Goal: Information Seeking & Learning: Learn about a topic

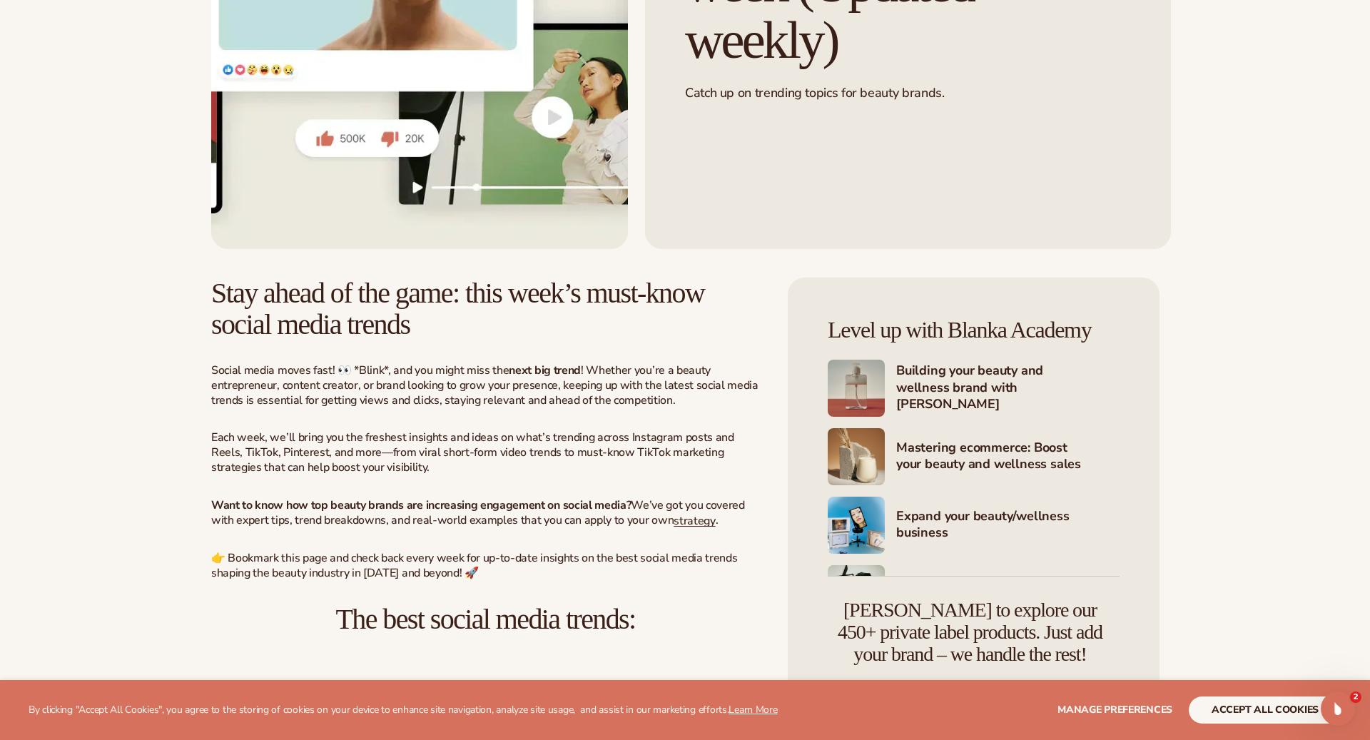
scroll to position [702, 0]
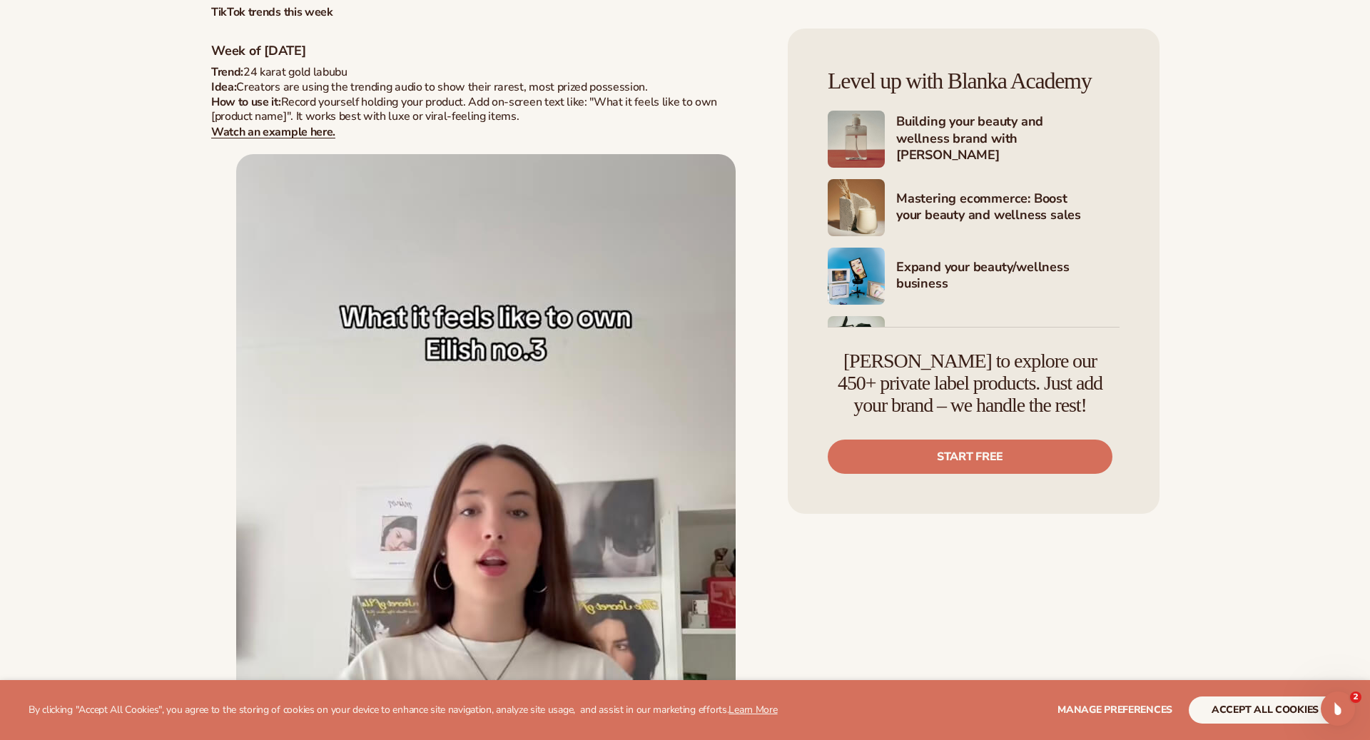
scroll to position [4917, 0]
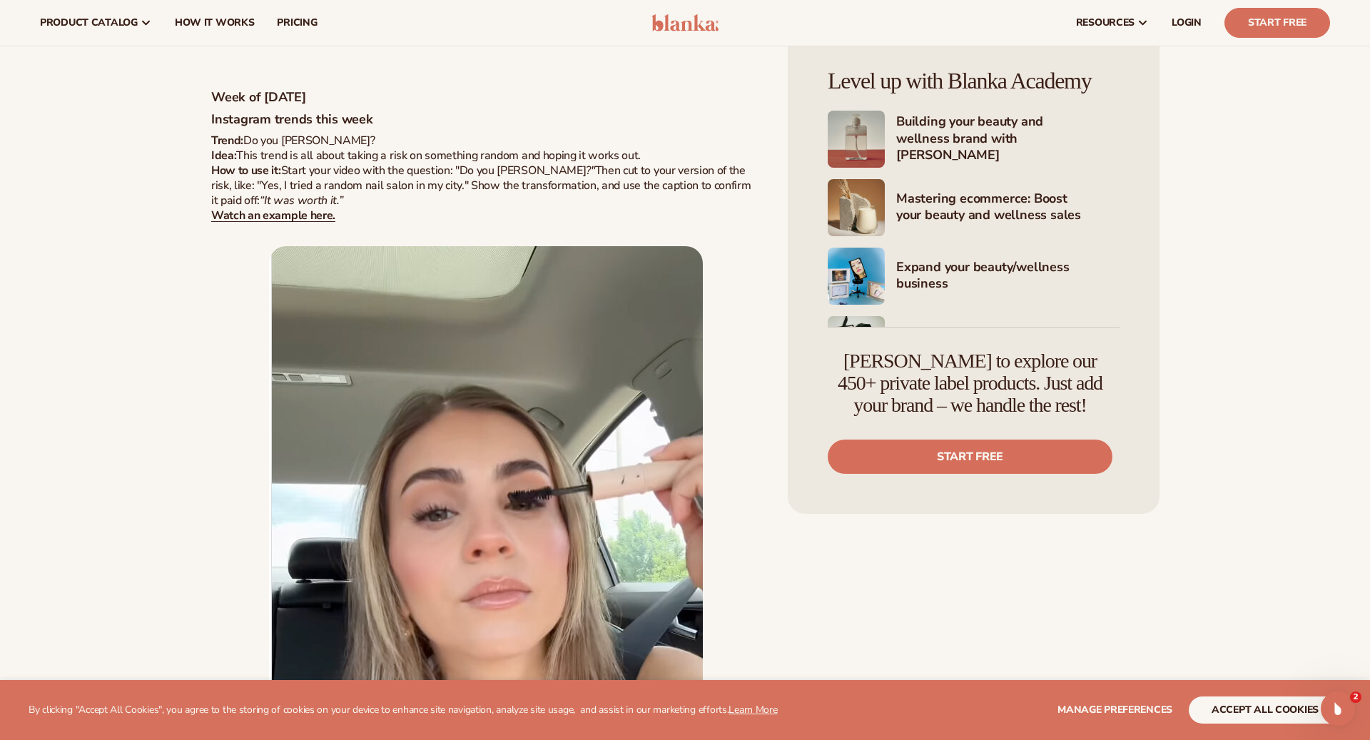
scroll to position [872, 0]
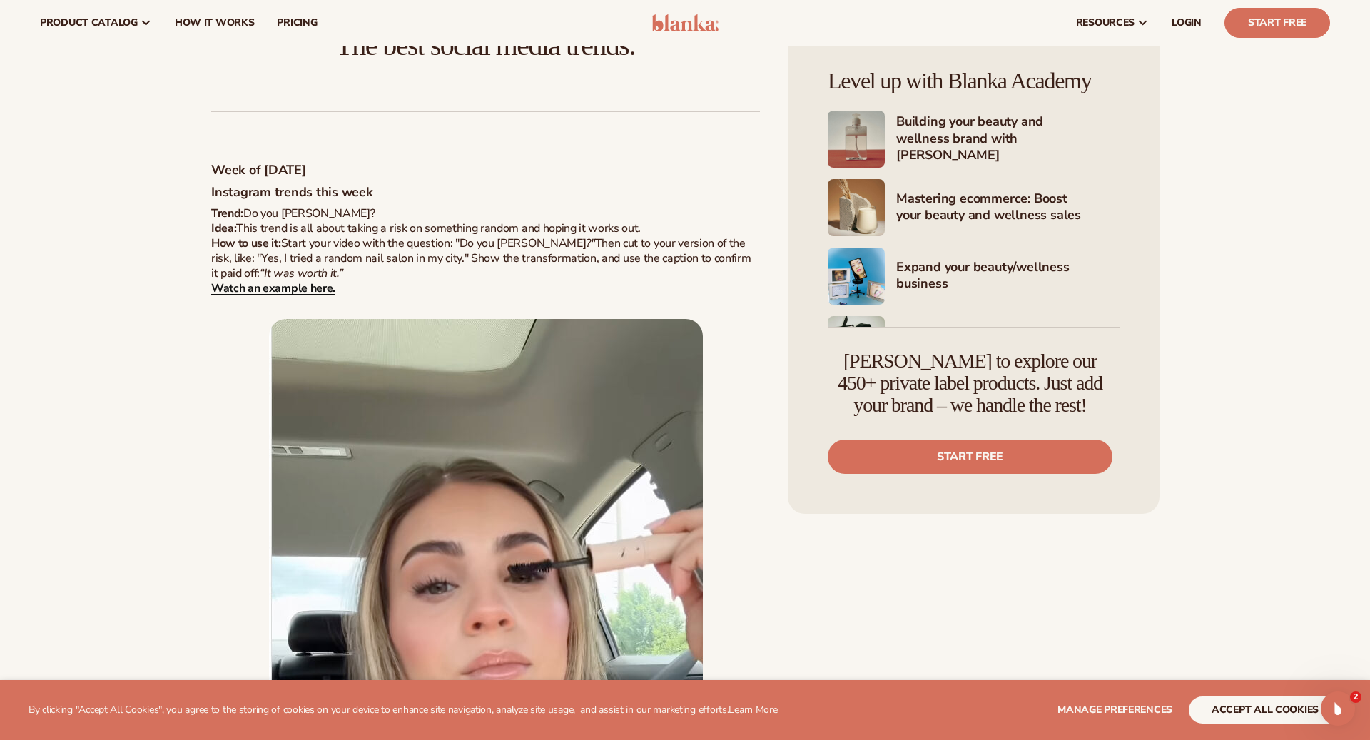
click at [278, 288] on strong "Watch an example here." at bounding box center [273, 289] width 124 height 16
click at [525, 268] on p "Trend: Do you gamble? Idea: This trend is all about taking a risk on something …" at bounding box center [485, 250] width 549 height 89
click at [515, 350] on img at bounding box center [486, 675] width 434 height 712
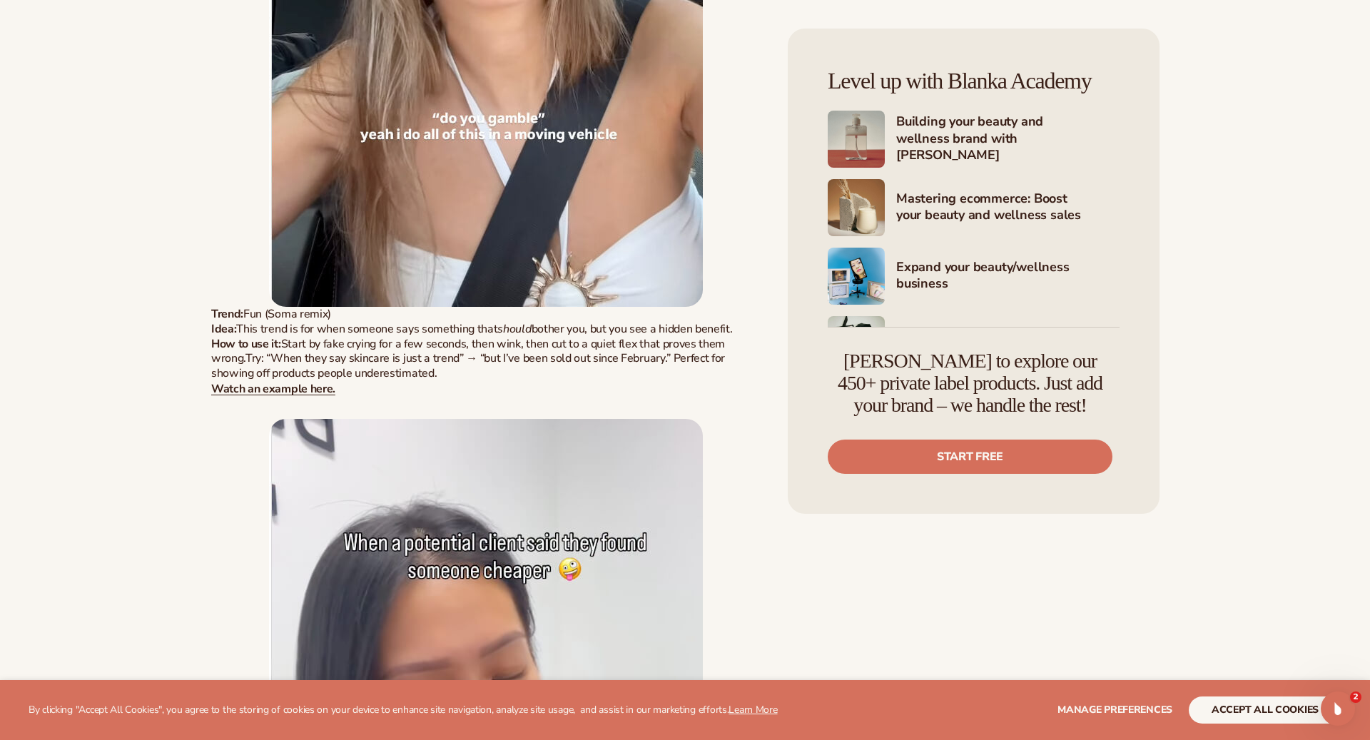
scroll to position [1599, 0]
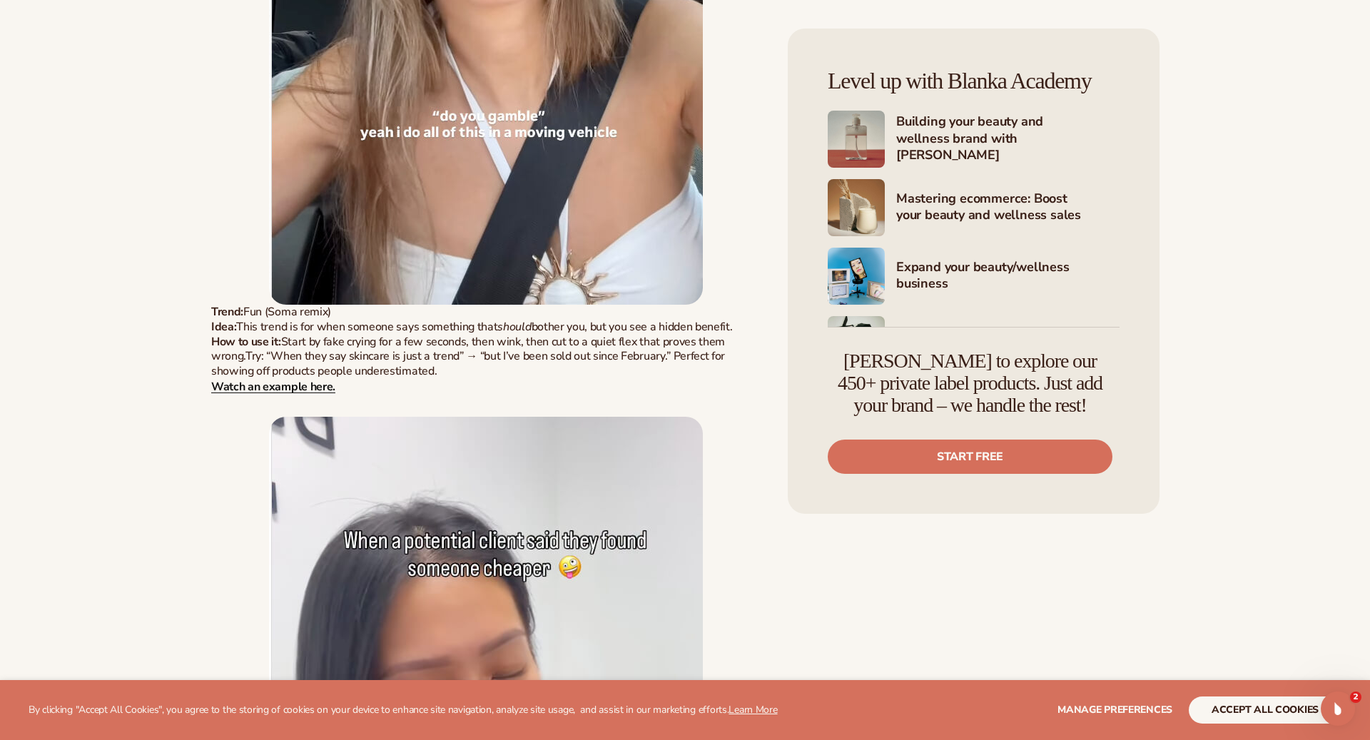
click at [283, 383] on strong "Watch an example here." at bounding box center [273, 387] width 124 height 16
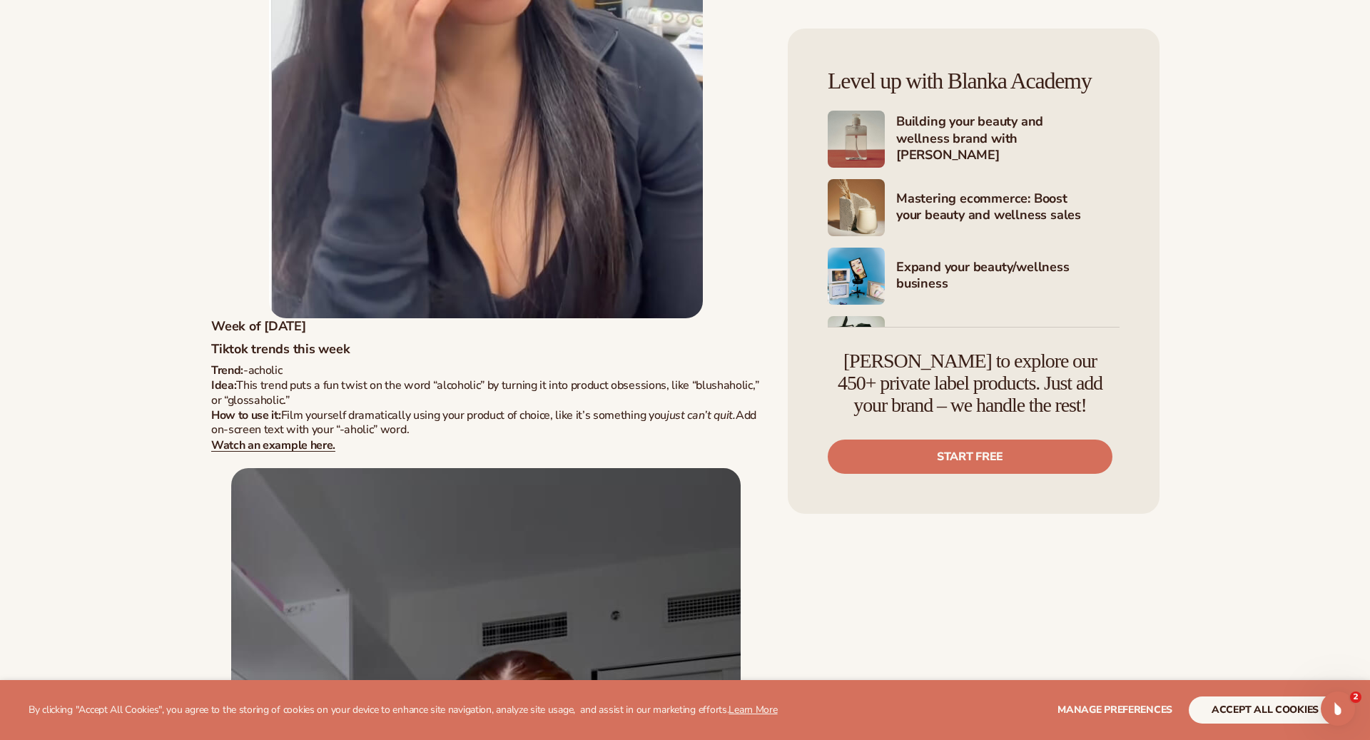
scroll to position [2411, 0]
click at [316, 441] on strong "Watch an example here." at bounding box center [273, 444] width 124 height 16
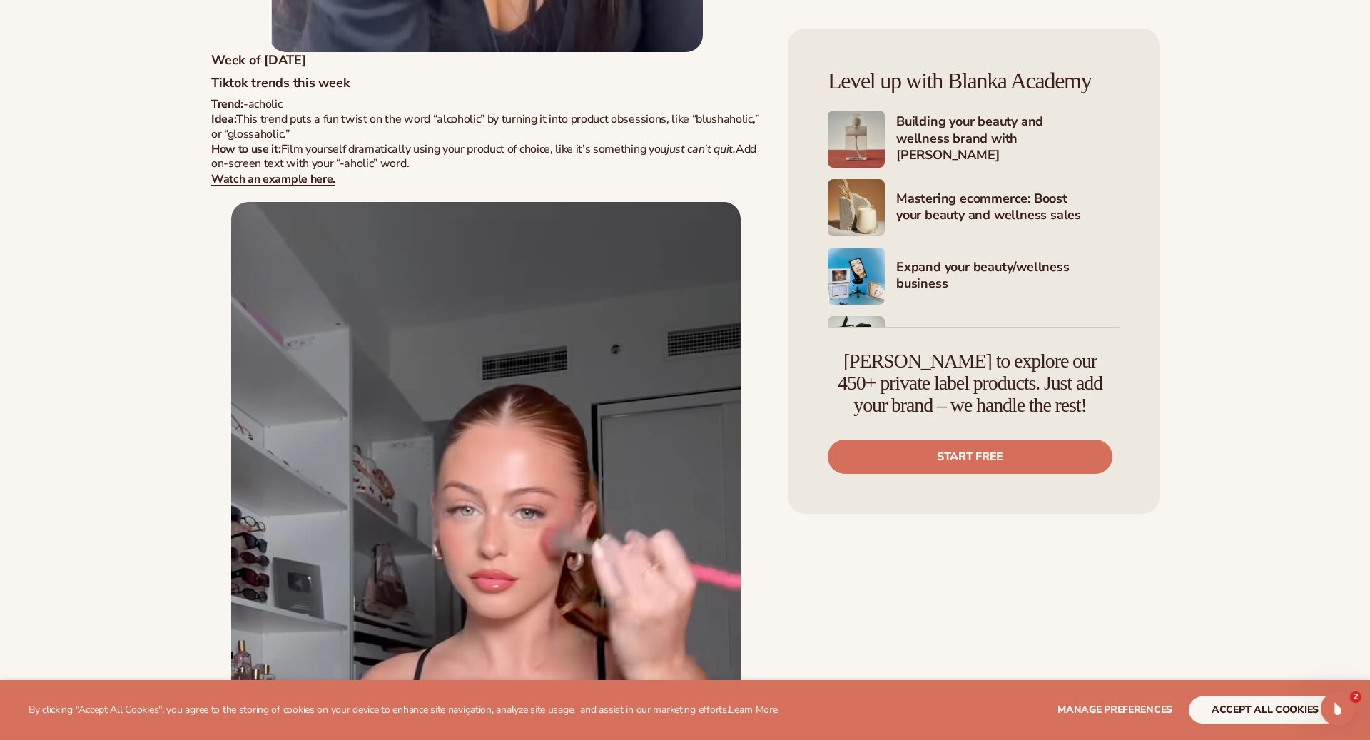
scroll to position [3184, 0]
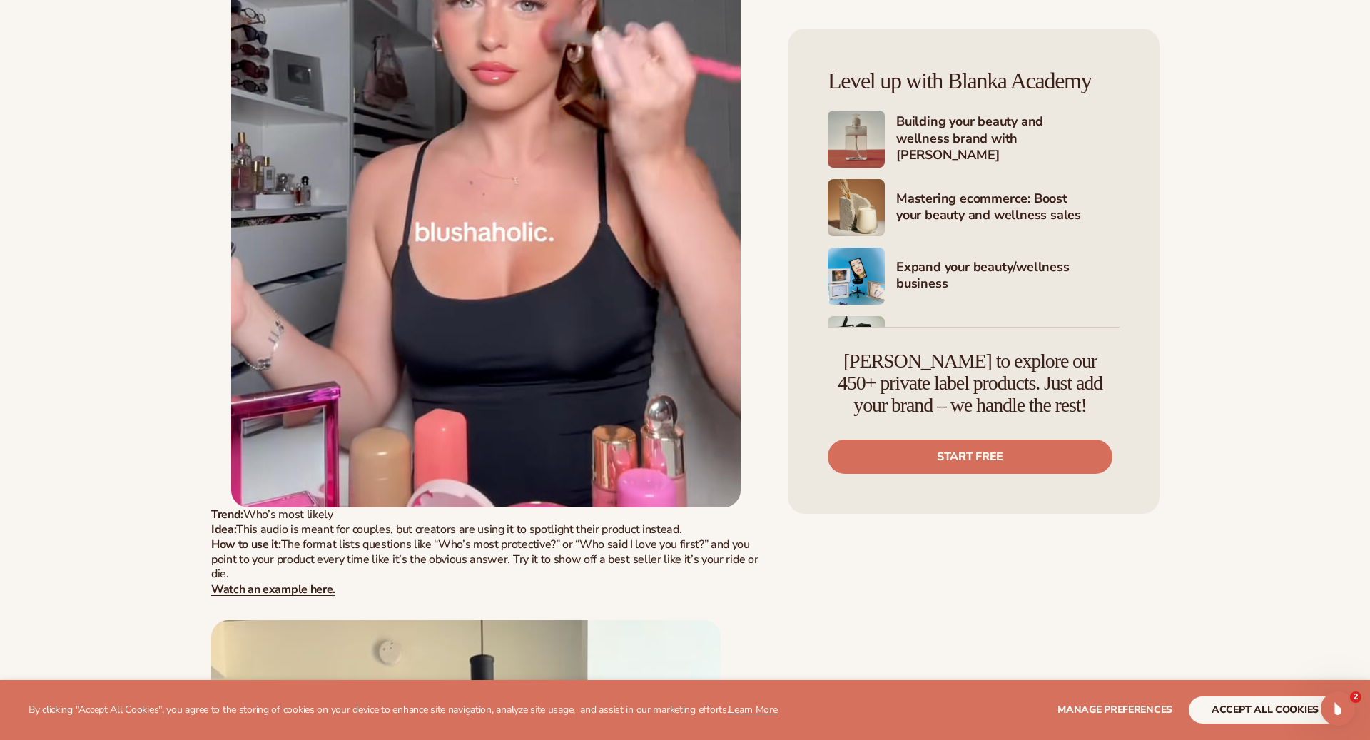
click at [458, 303] on img at bounding box center [486, 101] width 510 height 814
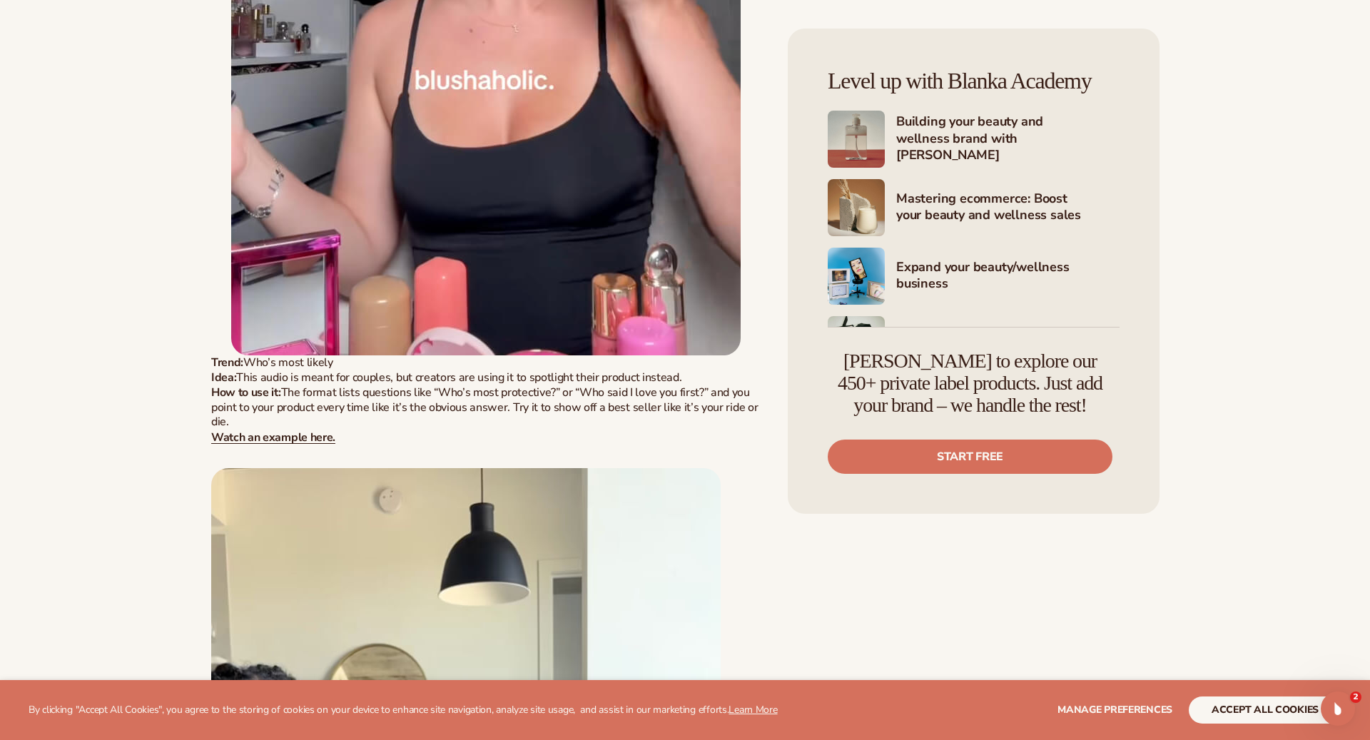
scroll to position [3469, 0]
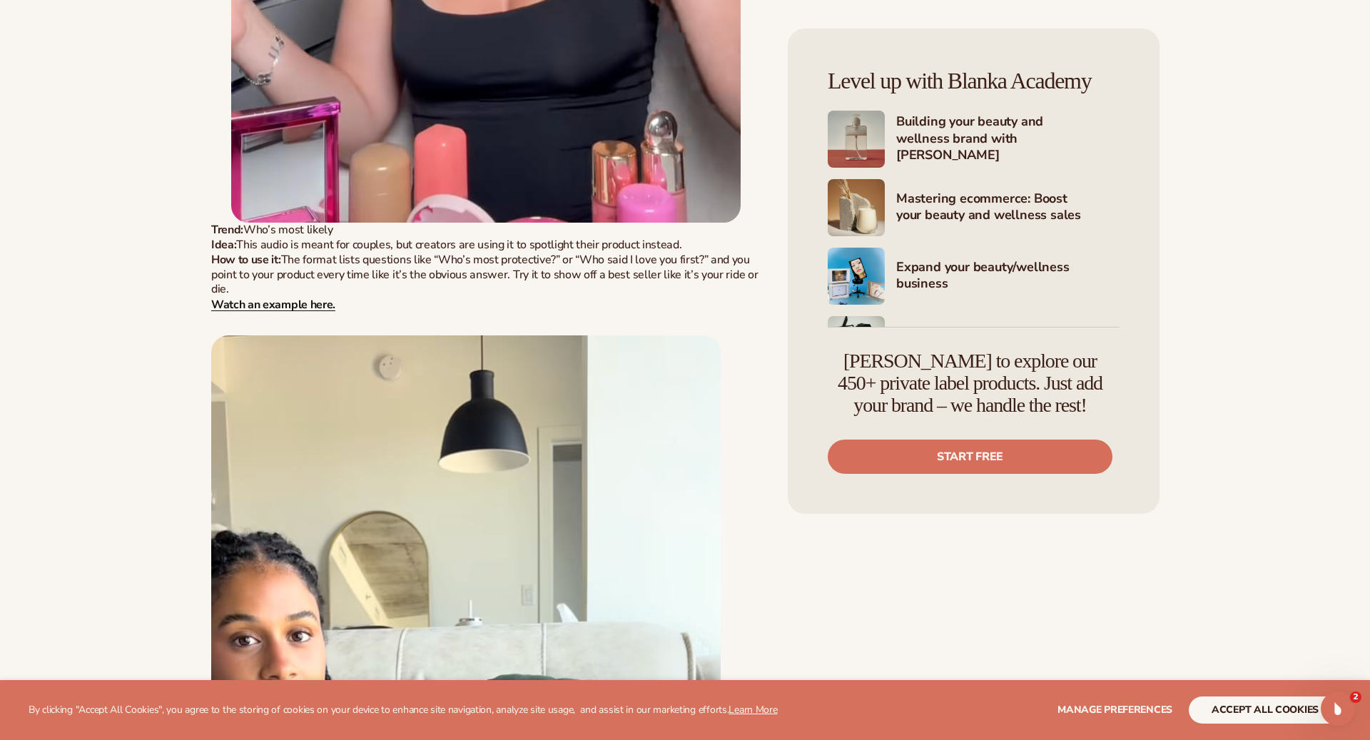
click at [324, 304] on strong "Watch an example here." at bounding box center [273, 305] width 124 height 16
click at [436, 440] on img at bounding box center [466, 742] width 510 height 814
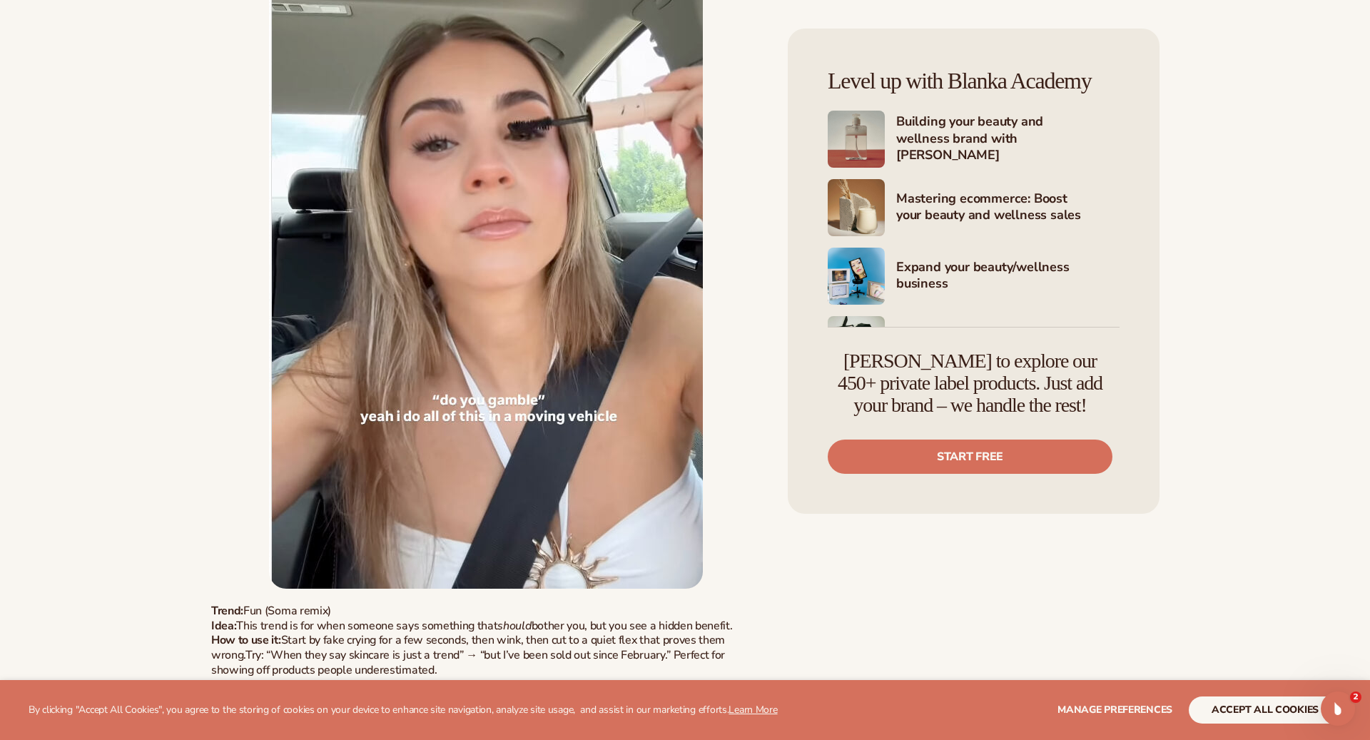
scroll to position [1408, 0]
